Goal: Share content

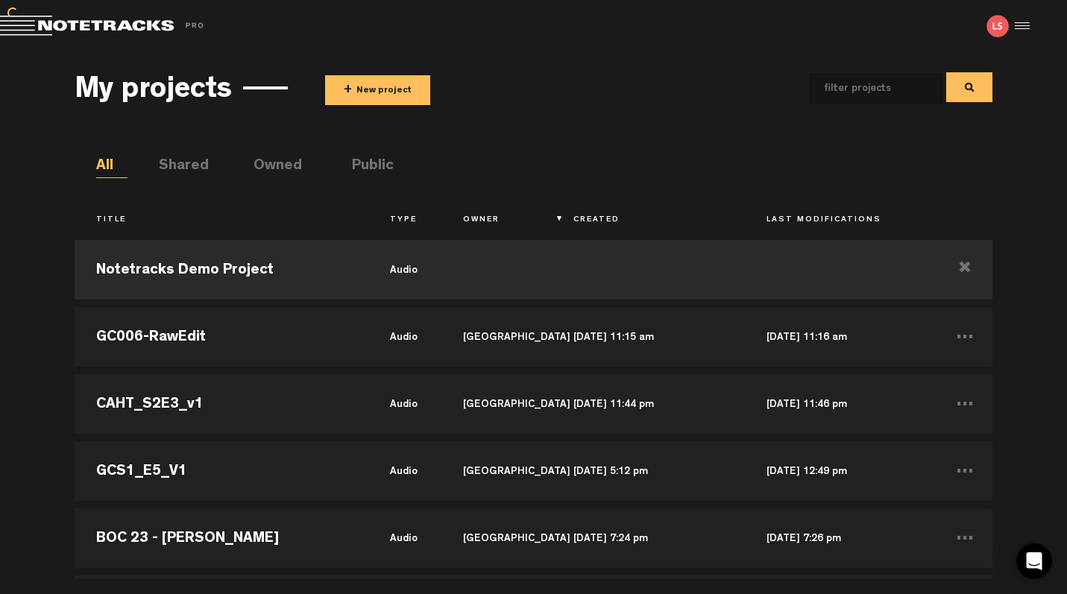
click at [872, 99] on input "text" at bounding box center [864, 88] width 110 height 31
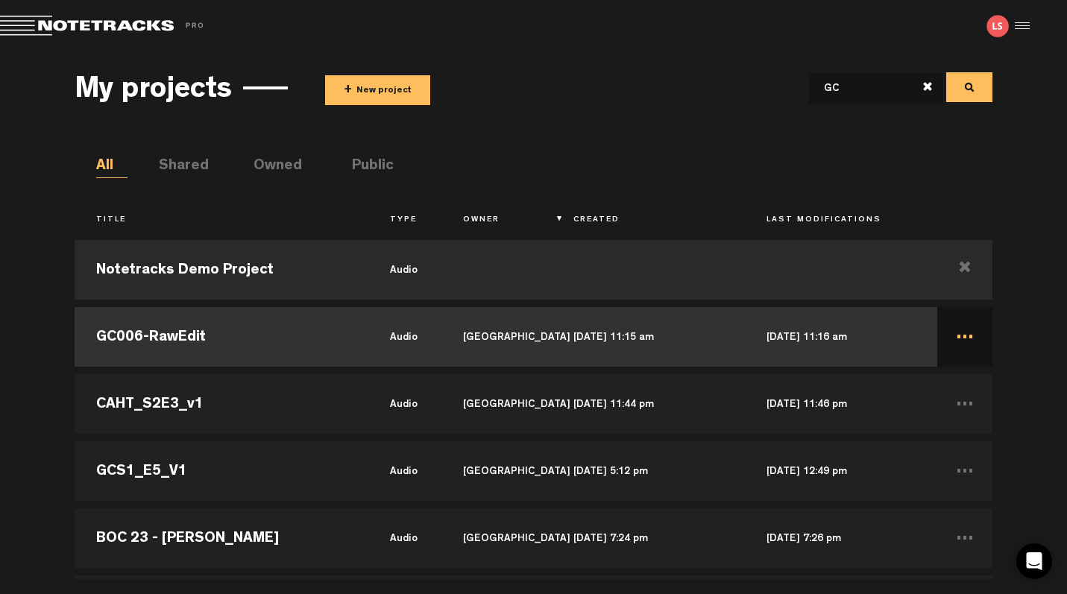
type input "GC"
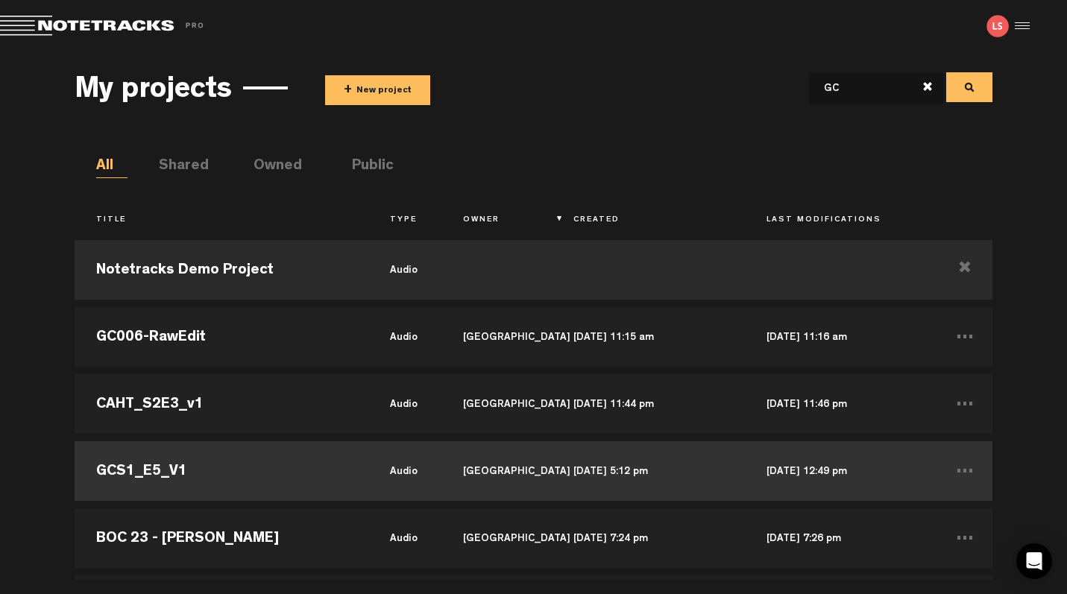
click at [225, 476] on td "GCS1_E5_V1" at bounding box center [222, 471] width 294 height 67
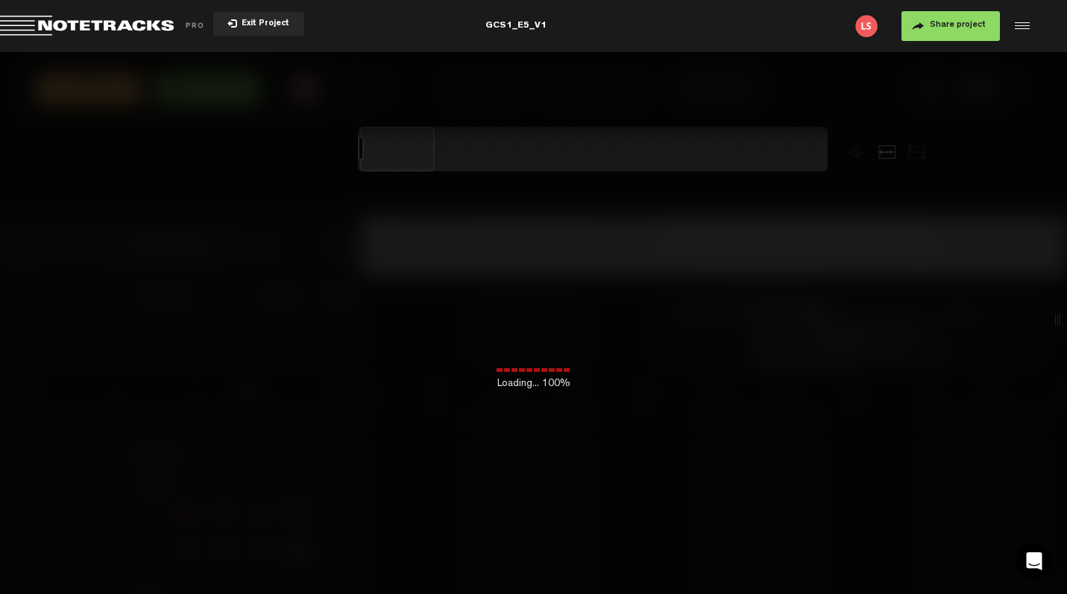
click at [951, 26] on span "Share project" at bounding box center [958, 25] width 56 height 9
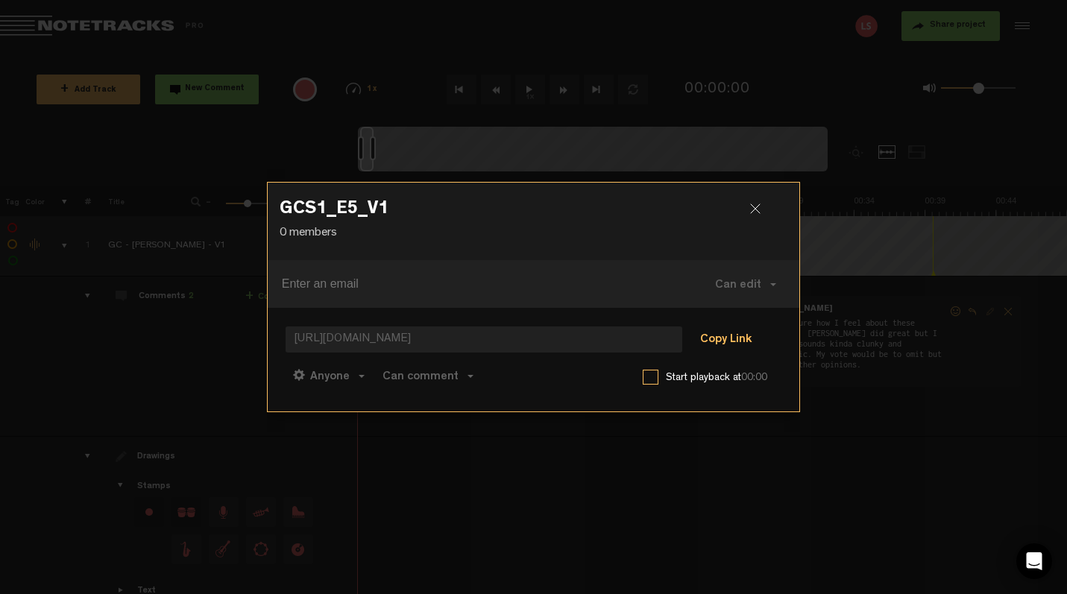
click at [716, 332] on button "Copy Link" at bounding box center [725, 341] width 81 height 30
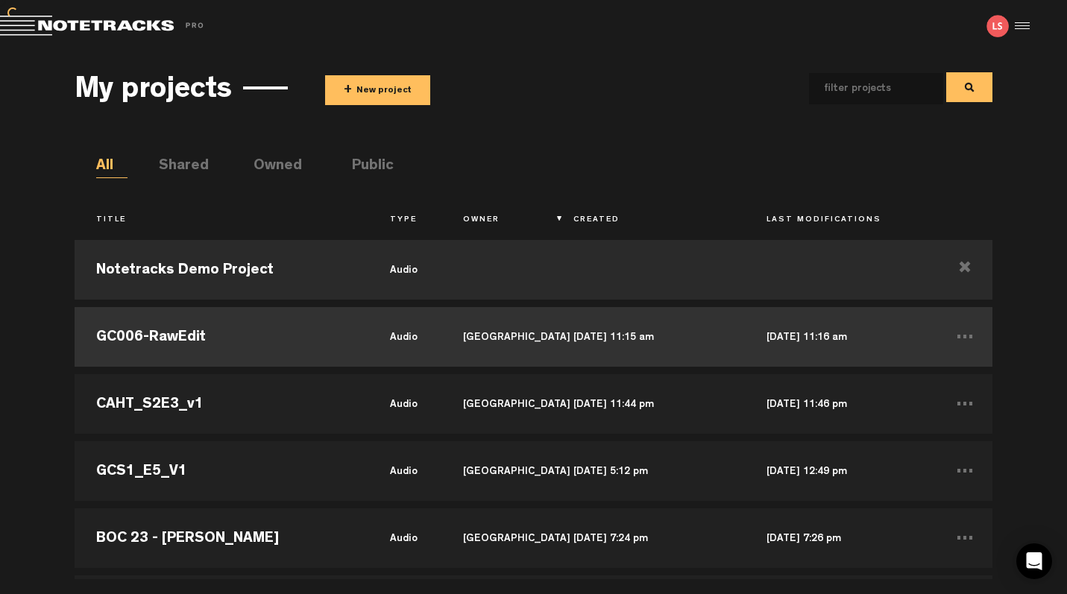
click at [250, 331] on td "GC006-RawEdit" at bounding box center [222, 336] width 294 height 67
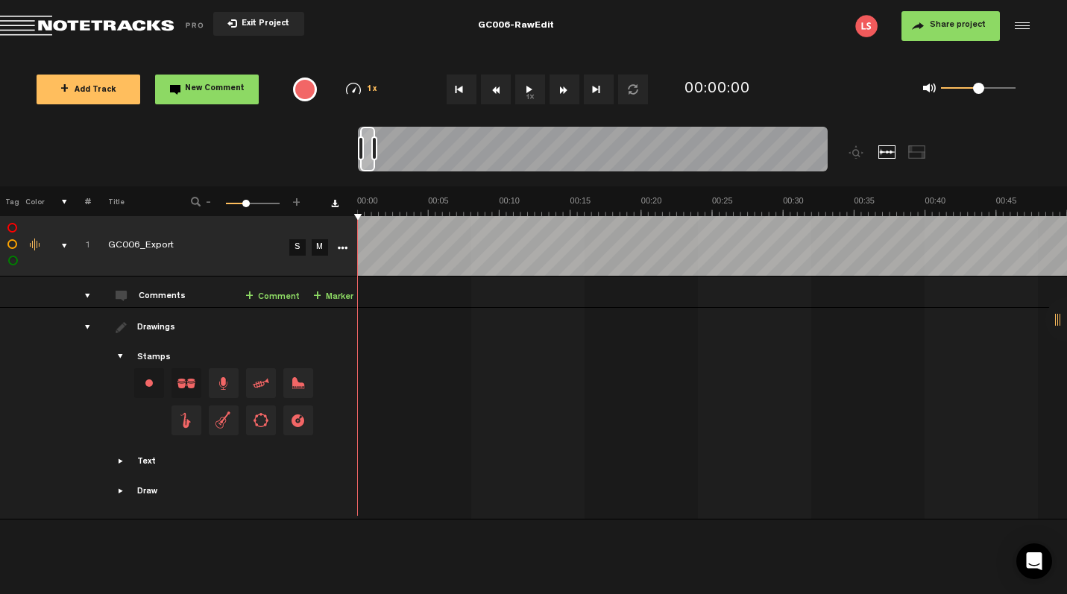
drag, startPoint x: 368, startPoint y: 159, endPoint x: 856, endPoint y: 184, distance: 488.3
click at [856, 184] on div at bounding box center [651, 157] width 587 height 60
click at [947, 26] on span "Share project" at bounding box center [958, 25] width 56 height 9
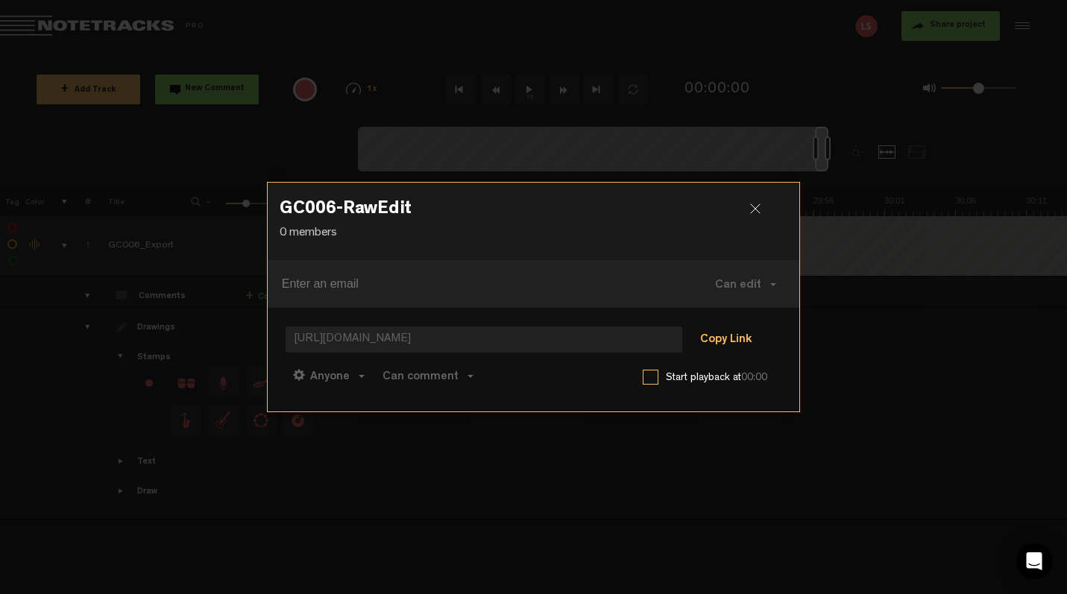
click at [725, 338] on button "Copy Link" at bounding box center [725, 341] width 81 height 30
